Goal: Task Accomplishment & Management: Manage account settings

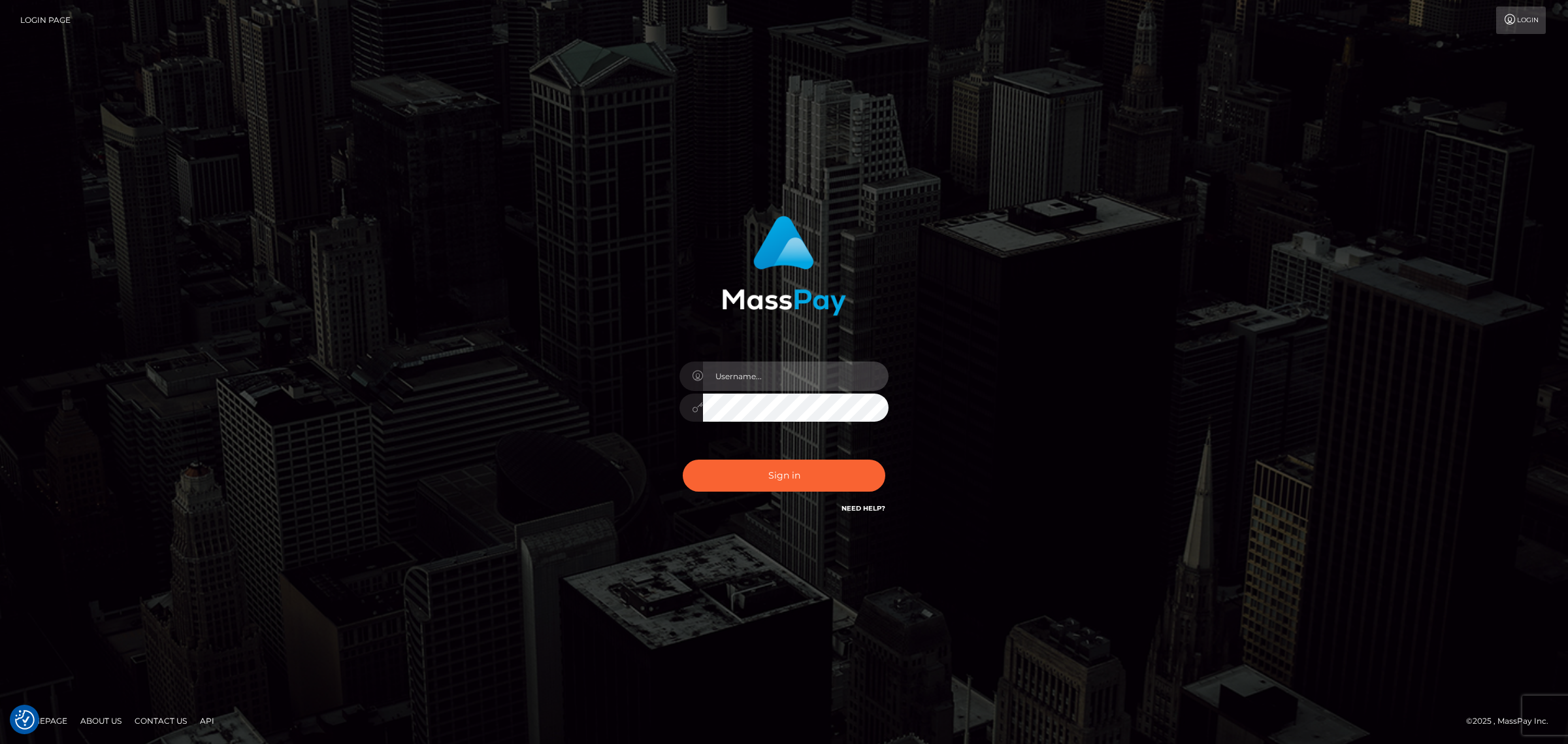
click at [726, 364] on input "text" at bounding box center [796, 376] width 185 height 29
type input "[PERSON_NAME].k"
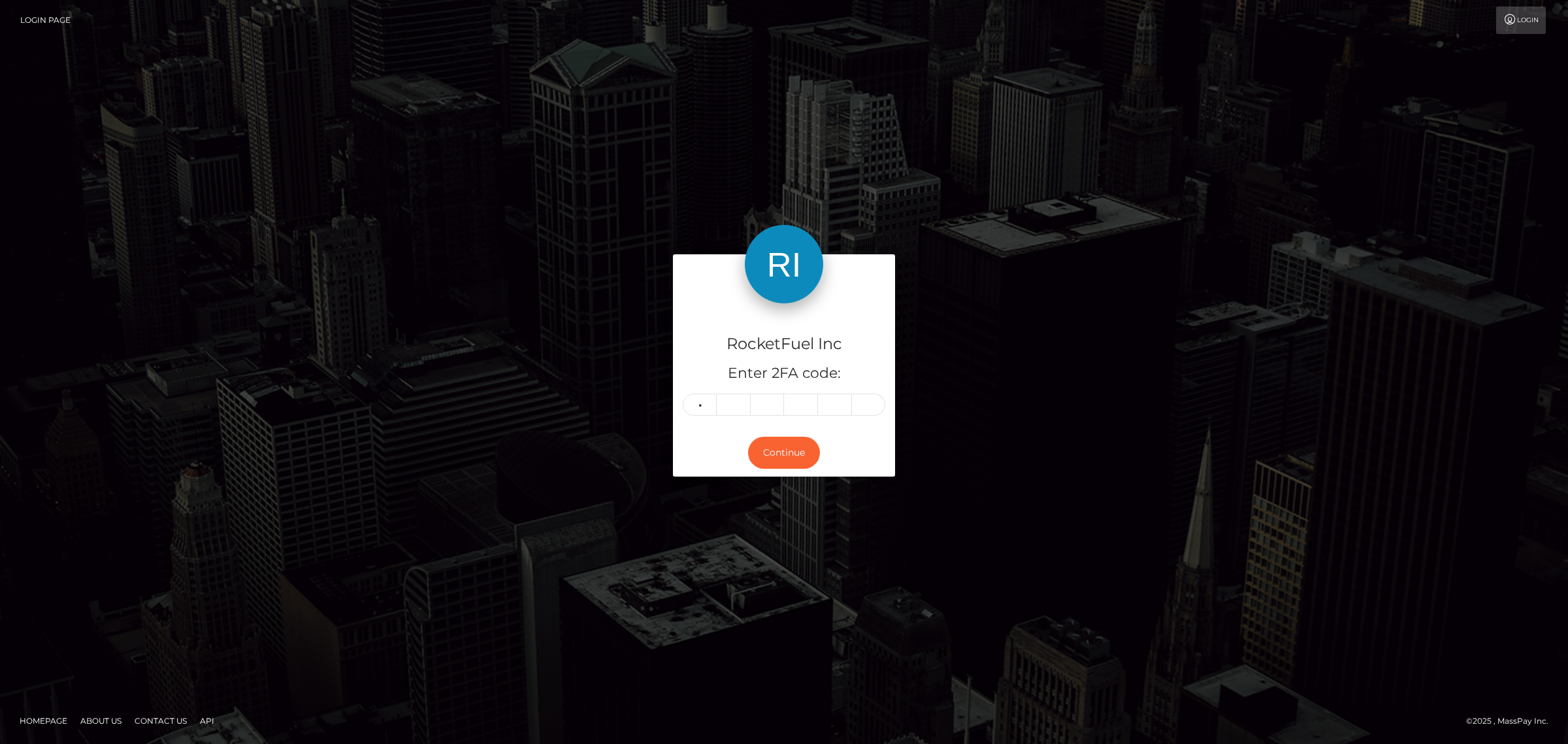
type input "2"
type input "4"
type input "6"
type input "4"
type input "2"
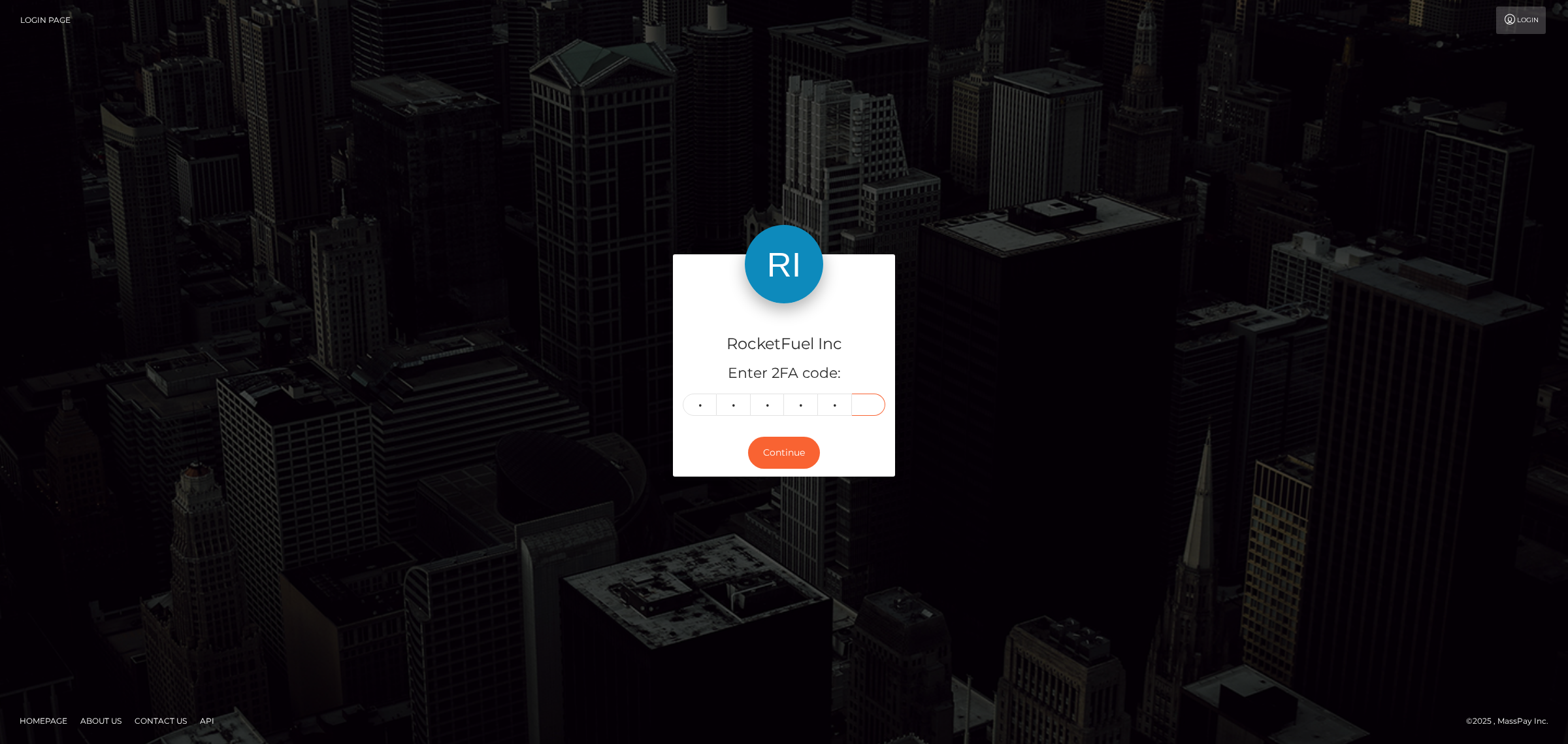
type input "2"
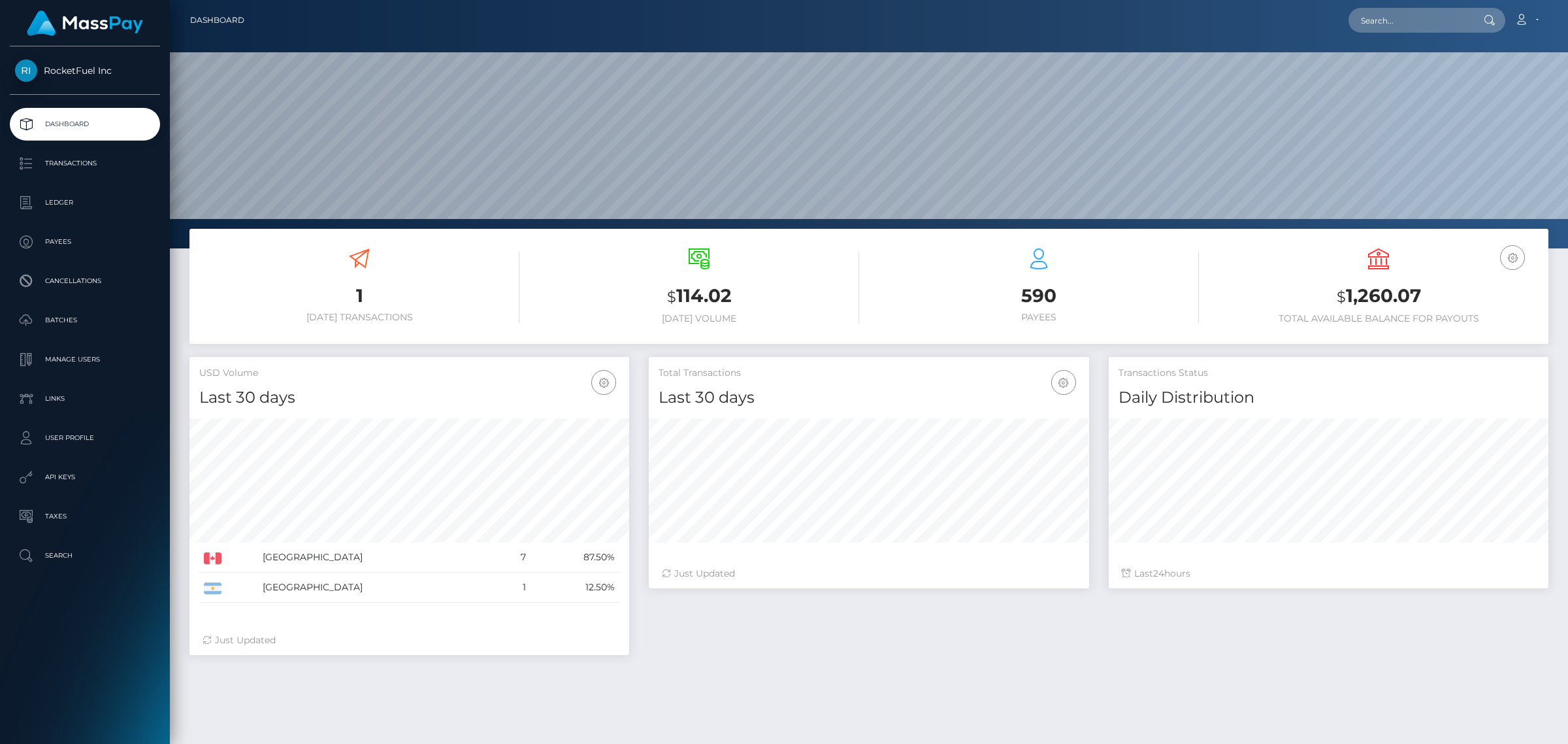
scroll to position [231, 439]
